Goal: Feedback & Contribution: Submit feedback/report problem

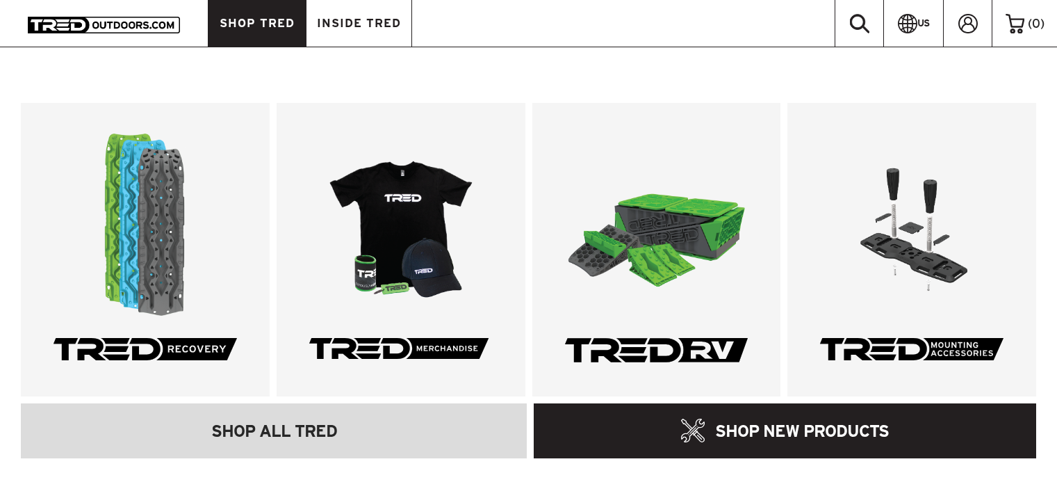
scroll to position [168, 0]
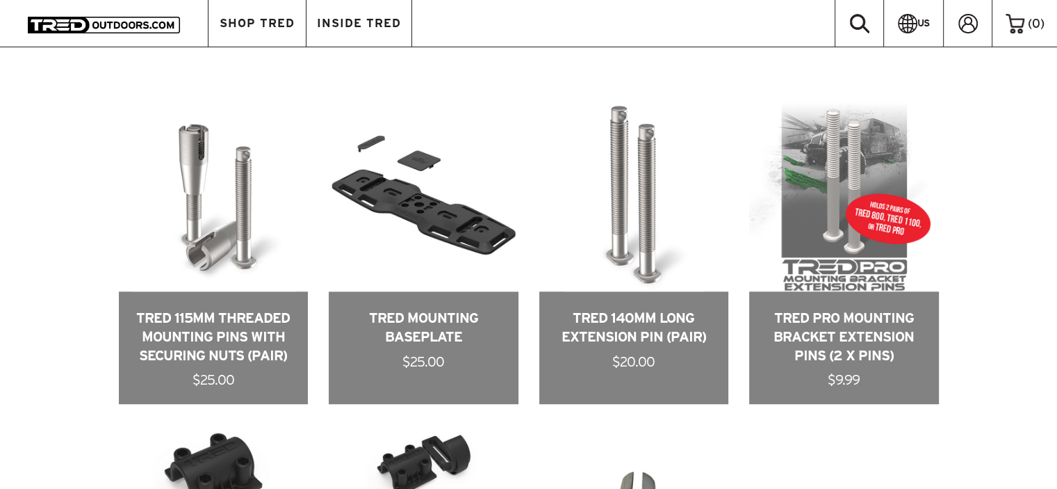
scroll to position [602, 0]
click at [927, 38] on link "US" at bounding box center [914, 23] width 60 height 47
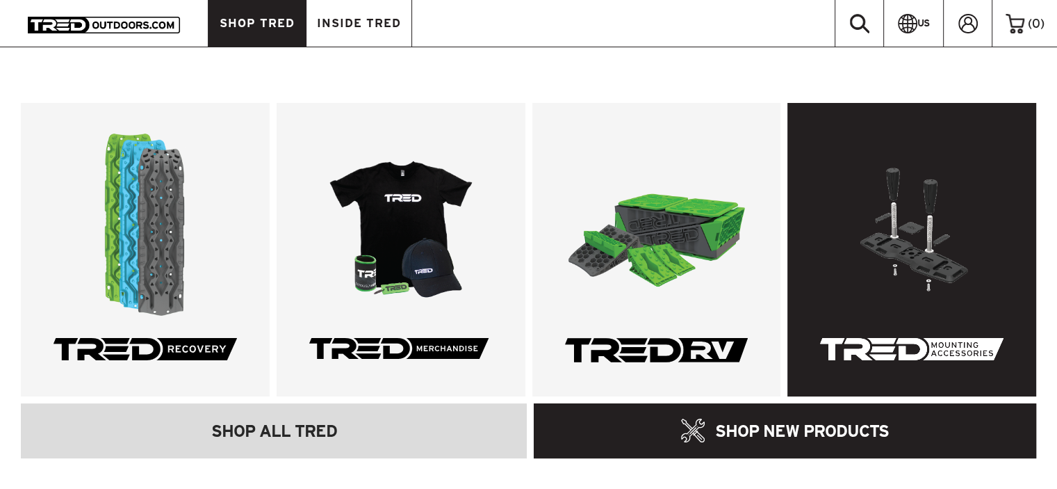
click at [890, 277] on link at bounding box center [912, 249] width 249 height 293
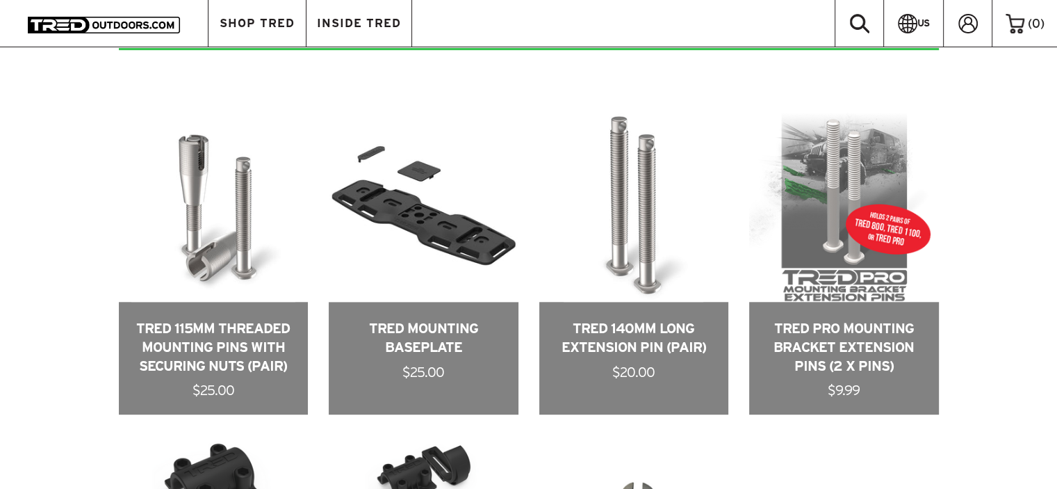
scroll to position [587, 0]
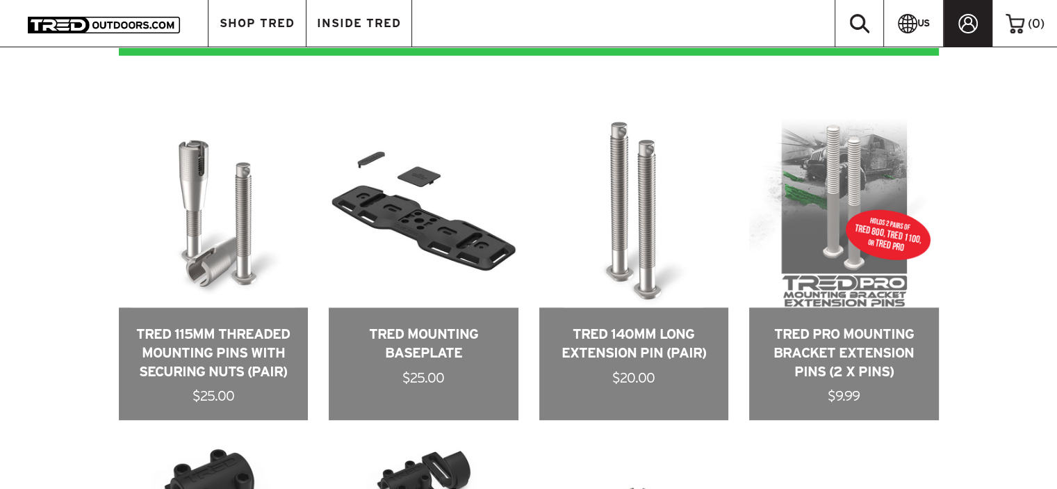
click at [956, 22] on link at bounding box center [968, 23] width 49 height 47
click at [1018, 111] on div "RECOVERY RV MOUNTING ALL STUCK? FIND WHICH BOARD IS RIGHT FOR YOU ADD TO CART T…" at bounding box center [528, 353] width 1057 height 1011
click at [980, 17] on icon at bounding box center [982, 21] width 19 height 19
click at [932, 22] on link "US" at bounding box center [914, 23] width 60 height 47
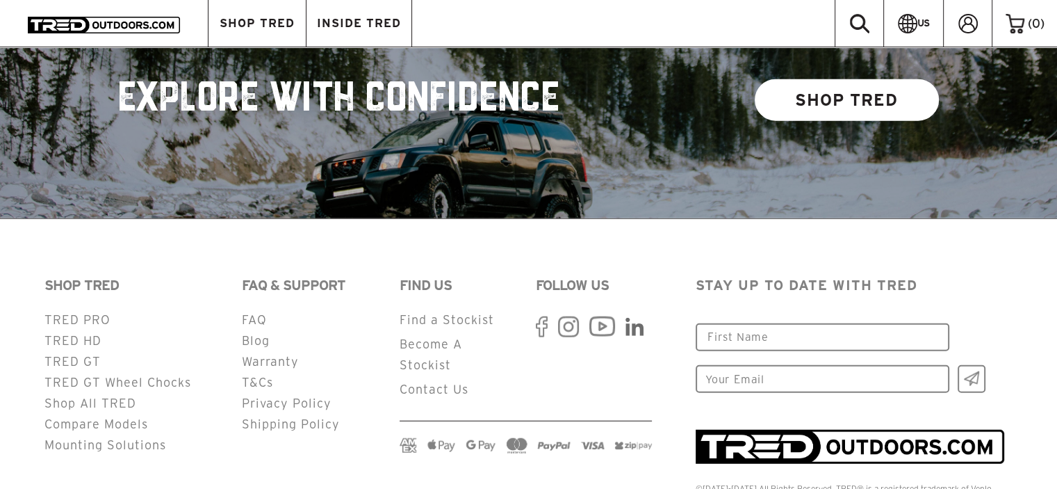
scroll to position [3431, 0]
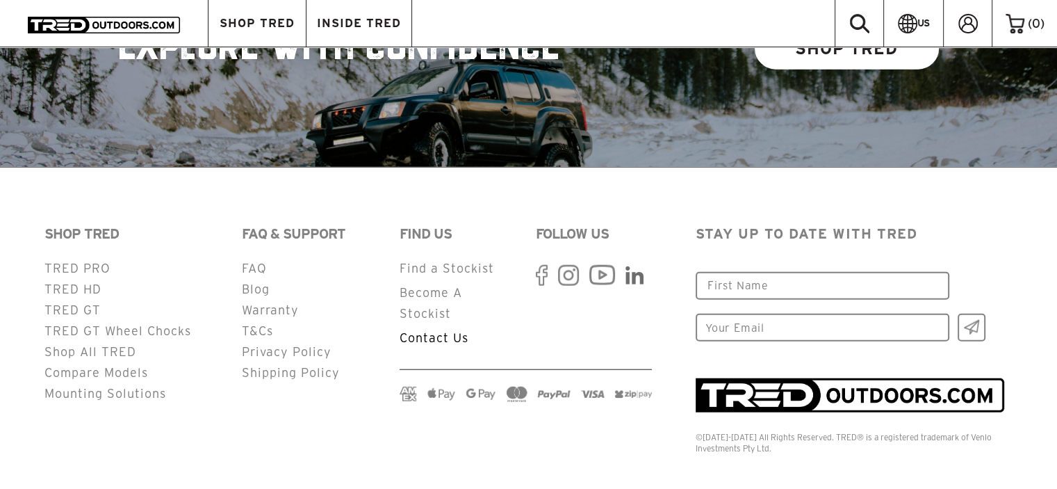
click at [455, 331] on link "Contact Us" at bounding box center [434, 337] width 69 height 13
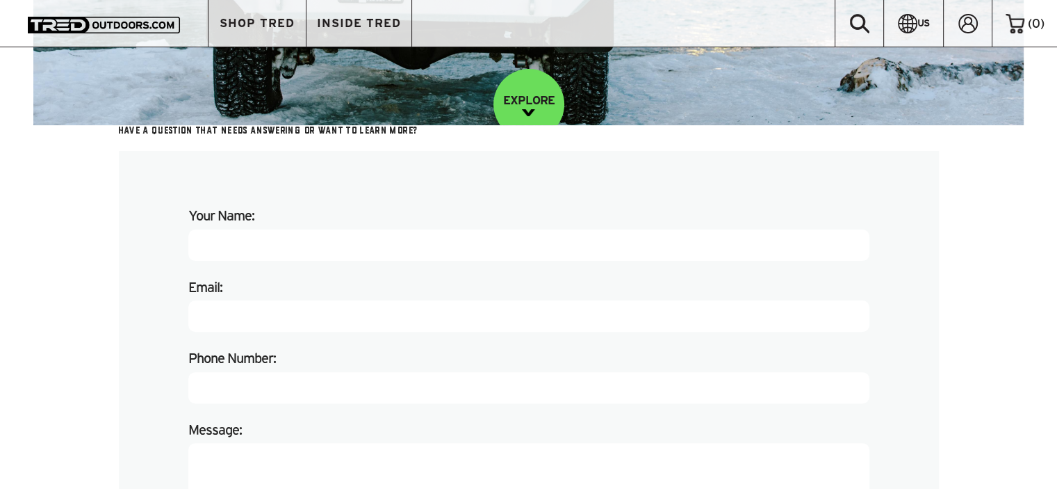
scroll to position [379, 0]
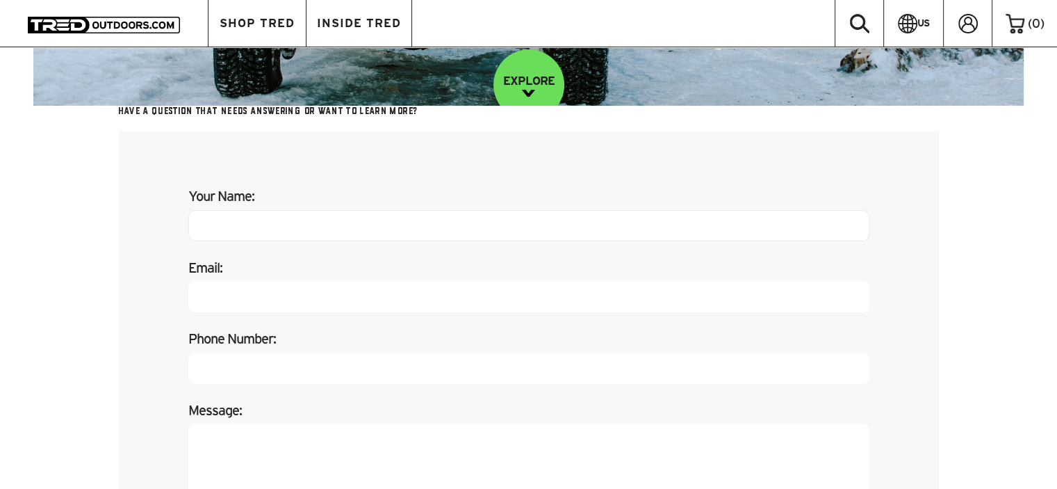
click at [393, 219] on input "Your Name:" at bounding box center [528, 225] width 681 height 31
click at [355, 219] on input "[PERSON_NAME]" at bounding box center [528, 225] width 681 height 31
type input "[PERSON_NAME]"
type input "[EMAIL_ADDRESS][DOMAIN_NAME]"
type input "2093800987"
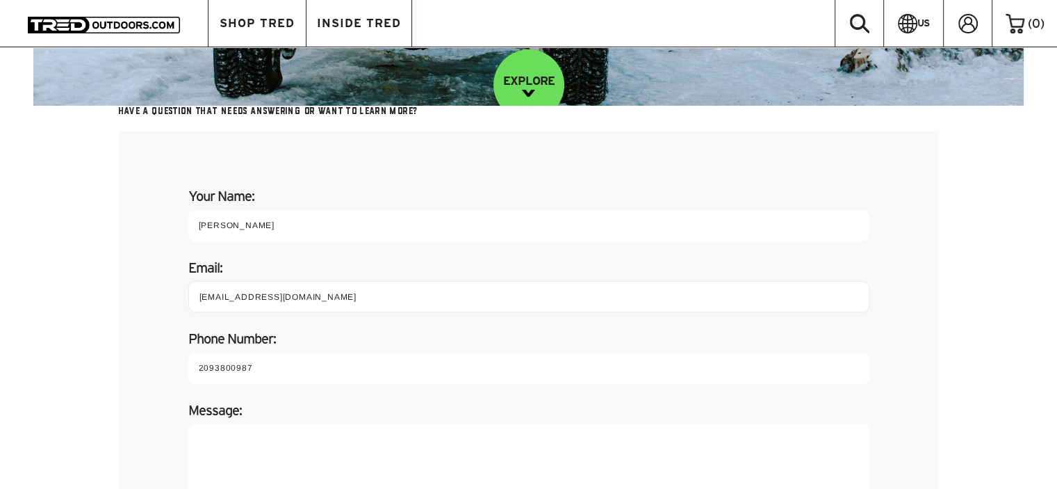
click at [298, 298] on input "[EMAIL_ADDRESS][DOMAIN_NAME]" at bounding box center [528, 296] width 681 height 31
type input "d"
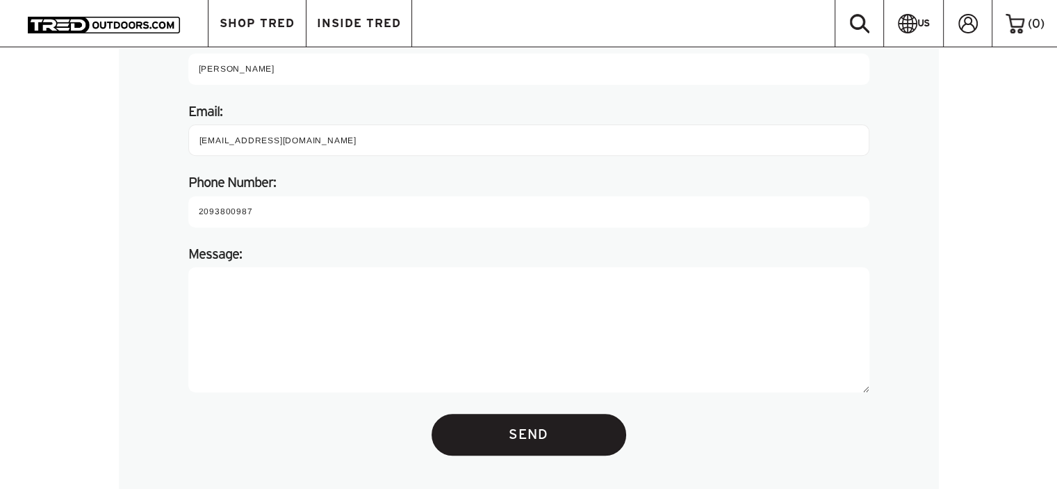
scroll to position [559, 0]
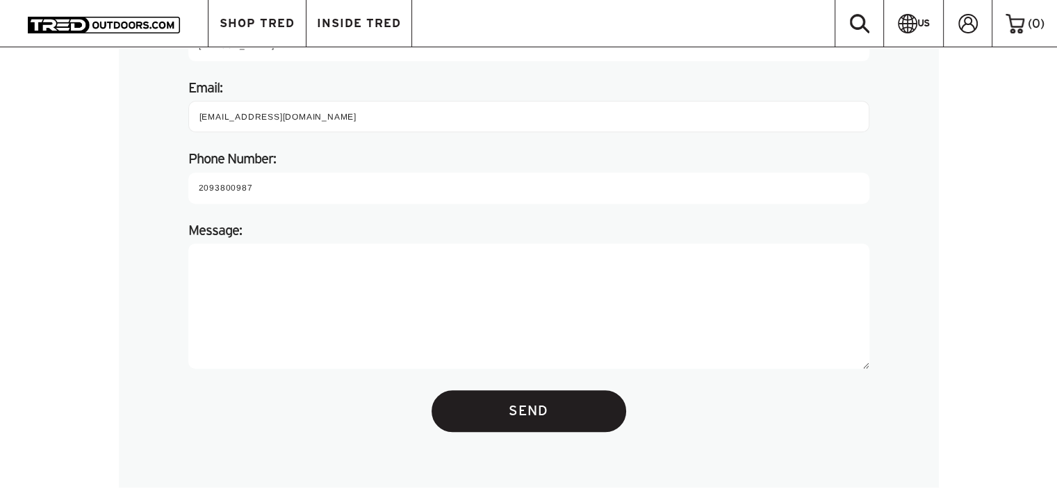
type input "[EMAIL_ADDRESS][DOMAIN_NAME]"
click at [234, 275] on textarea "Message:" at bounding box center [528, 305] width 681 height 125
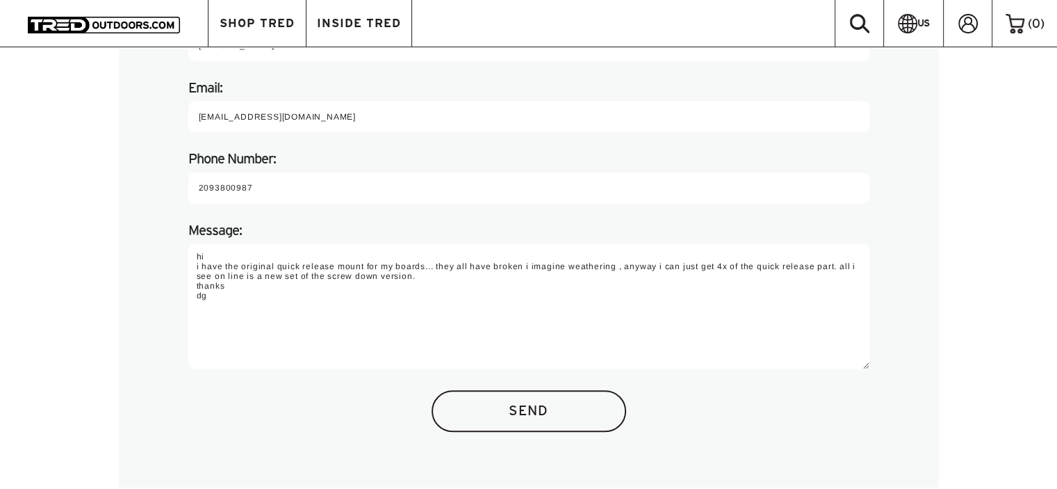
type textarea "hi i have the original quick release mount for my boards... they all have broke…"
click at [498, 414] on input "Send" at bounding box center [529, 411] width 195 height 42
